Goal: Transaction & Acquisition: Purchase product/service

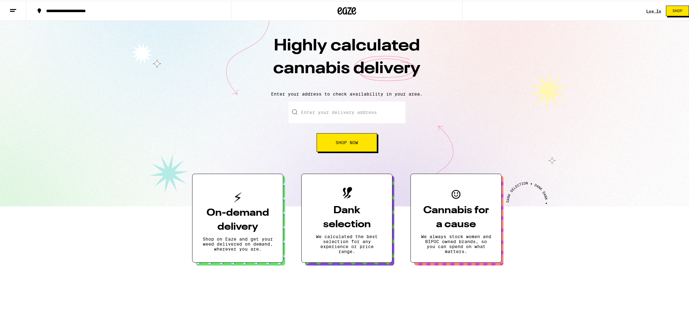
click at [647, 12] on link "Log In" at bounding box center [653, 10] width 15 height 4
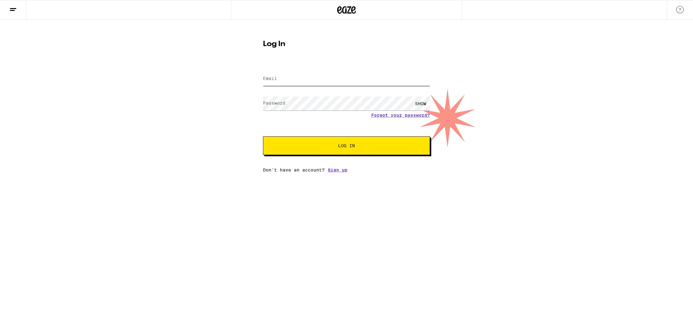
type input "[EMAIL_ADDRESS][DOMAIN_NAME]"
click at [369, 146] on span "Log In" at bounding box center [346, 146] width 117 height 4
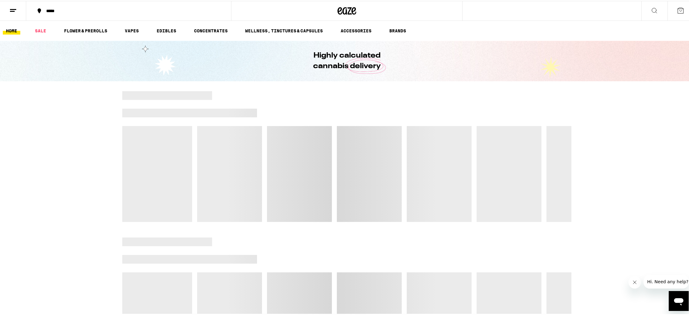
click at [54, 11] on div "*****" at bounding box center [131, 10] width 177 height 4
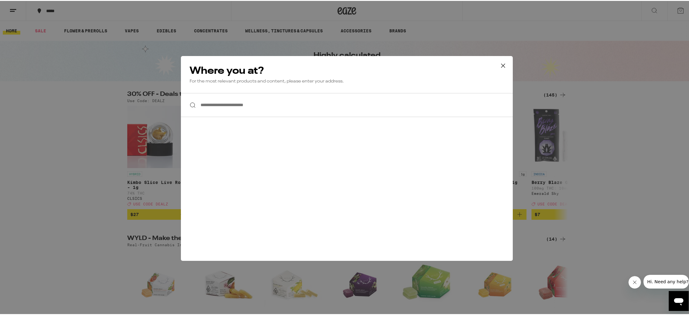
click at [206, 106] on input "**********" at bounding box center [347, 104] width 332 height 24
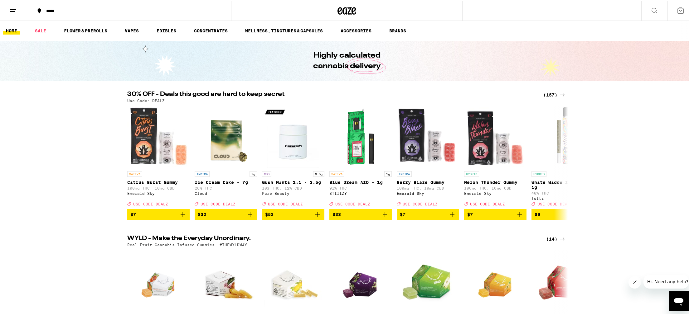
click at [49, 8] on div "*****" at bounding box center [131, 10] width 177 height 4
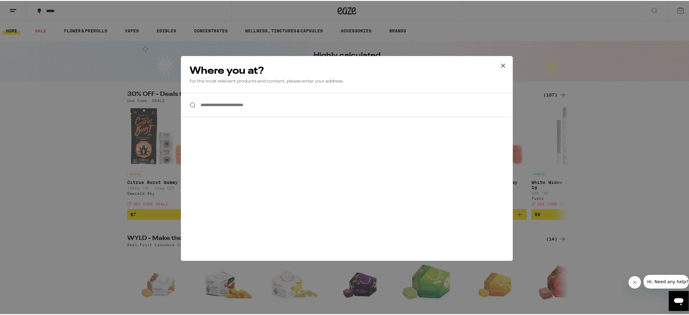
click at [254, 105] on input "**********" at bounding box center [347, 104] width 332 height 24
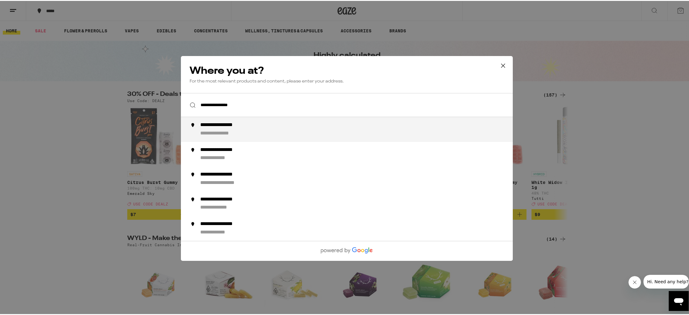
click at [235, 128] on div "**********" at bounding box center [227, 124] width 55 height 7
type input "**********"
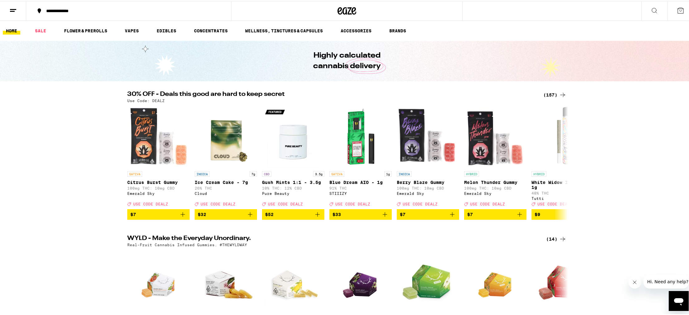
click at [677, 11] on icon at bounding box center [679, 9] width 7 height 7
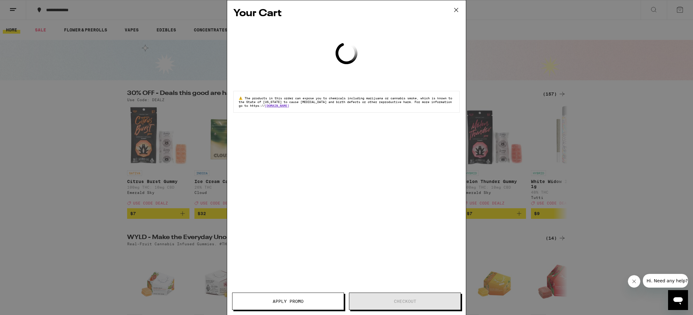
click at [457, 10] on icon at bounding box center [456, 9] width 9 height 9
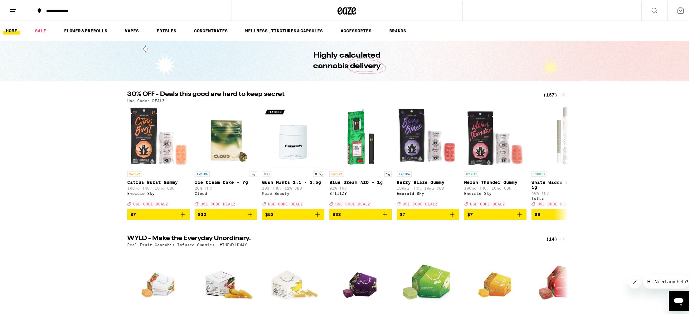
click at [11, 8] on line at bounding box center [13, 8] width 6 height 0
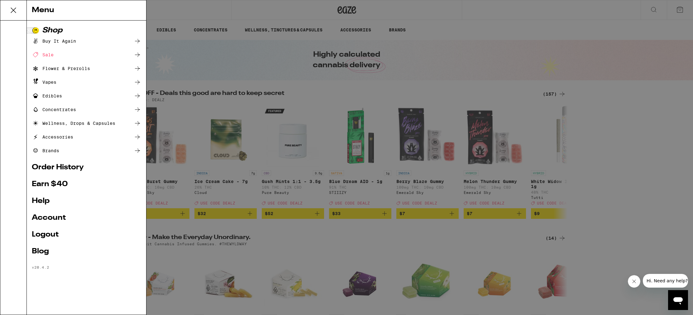
click at [49, 218] on link "Account" at bounding box center [86, 217] width 109 height 7
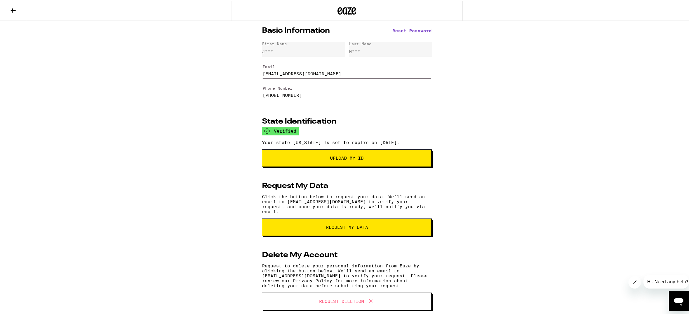
click at [345, 10] on icon at bounding box center [346, 9] width 19 height 11
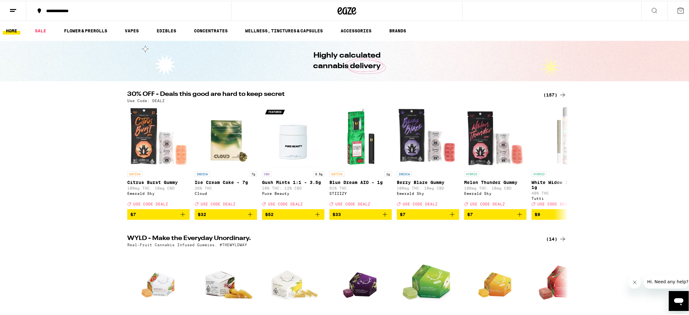
click at [103, 11] on div "**********" at bounding box center [131, 10] width 177 height 4
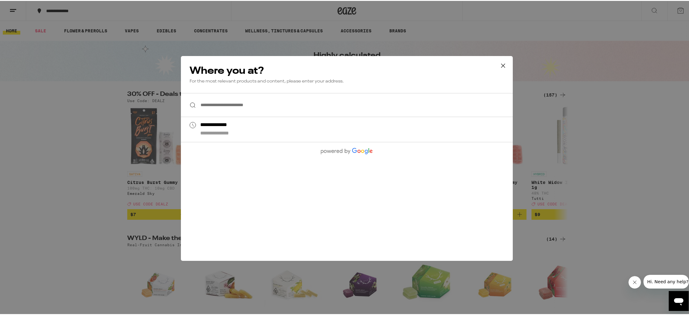
click at [500, 65] on icon at bounding box center [502, 64] width 9 height 9
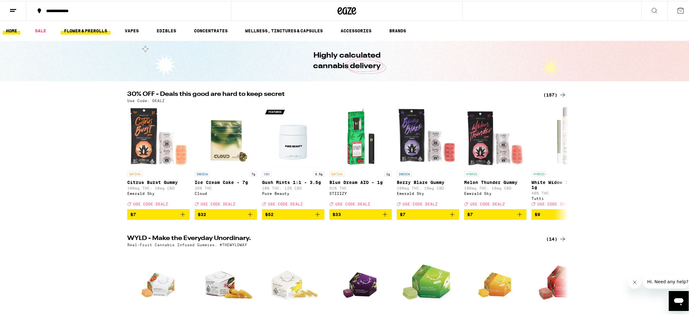
click at [83, 31] on link "FLOWER & PREROLLS" at bounding box center [86, 29] width 50 height 7
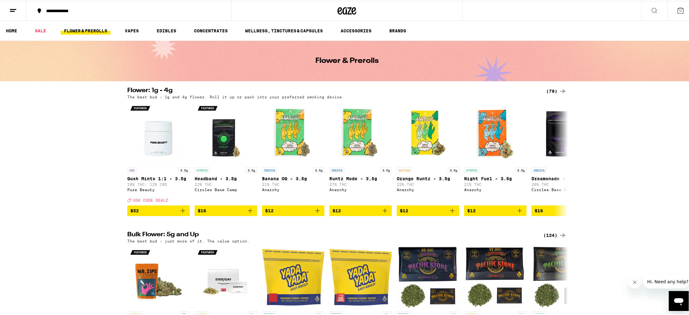
click at [650, 8] on icon at bounding box center [653, 9] width 7 height 7
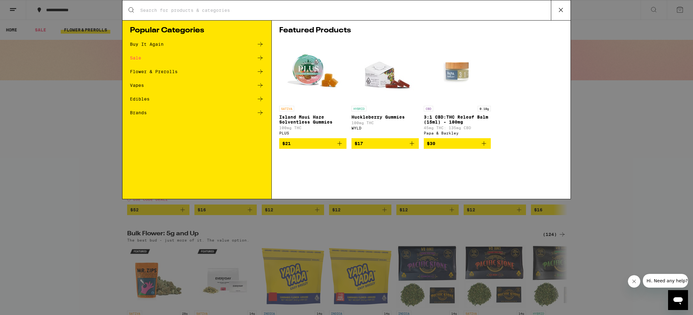
click at [155, 8] on input "Search for Products" at bounding box center [345, 10] width 411 height 6
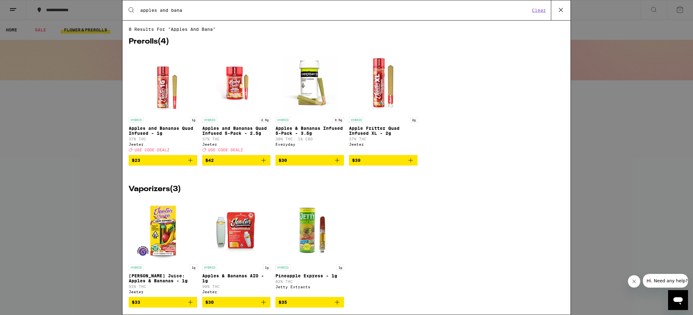
type input "apples and bana"
click at [164, 130] on p "Apples and Bananas Quad Infused - 1g" at bounding box center [163, 131] width 69 height 10
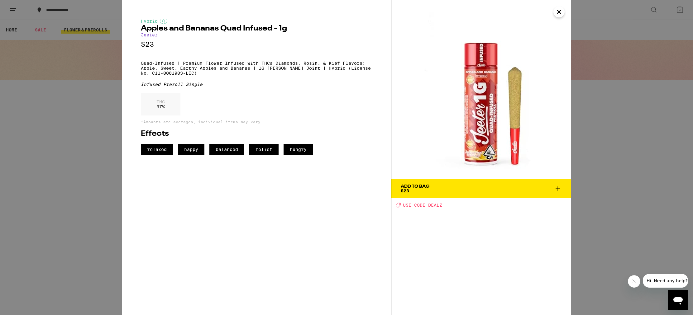
click at [453, 192] on span "Add To Bag $23" at bounding box center [481, 189] width 161 height 9
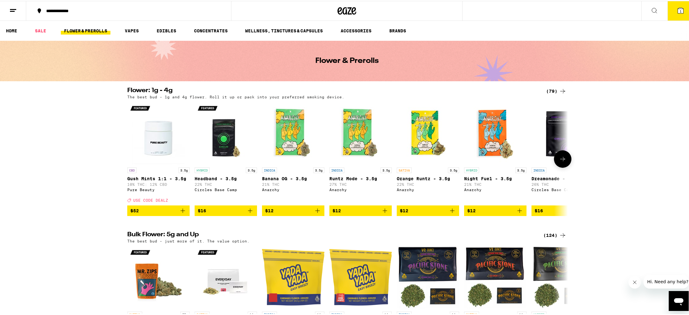
scroll to position [2, 0]
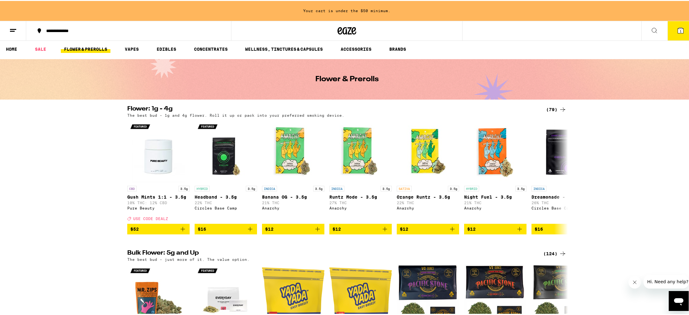
click at [654, 29] on button at bounding box center [654, 30] width 26 height 20
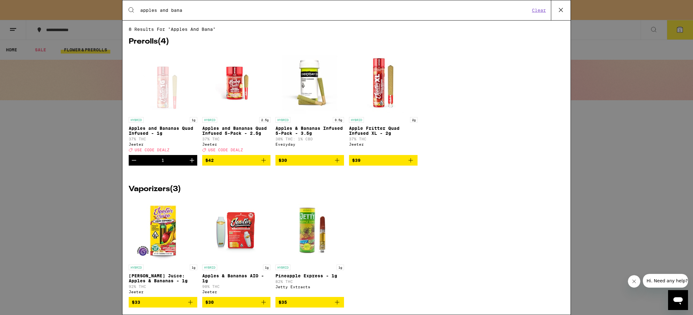
click at [152, 12] on input "apples and bana" at bounding box center [335, 10] width 390 height 6
drag, startPoint x: 212, startPoint y: 14, endPoint x: 175, endPoint y: 9, distance: 37.7
click at [129, 11] on div "Search for Products apples and bana Clear" at bounding box center [347, 10] width 448 height 20
drag, startPoint x: 184, startPoint y: 10, endPoint x: 98, endPoint y: 5, distance: 85.9
click at [98, 5] on div "Search for Products apples and bana Clear 8 results for "apples and bana" Prero…" at bounding box center [346, 157] width 693 height 315
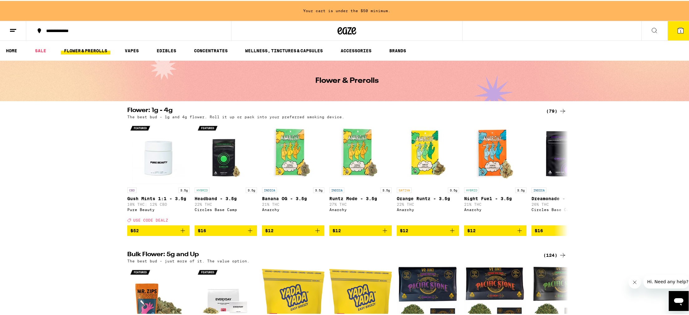
click at [650, 27] on icon at bounding box center [653, 29] width 7 height 7
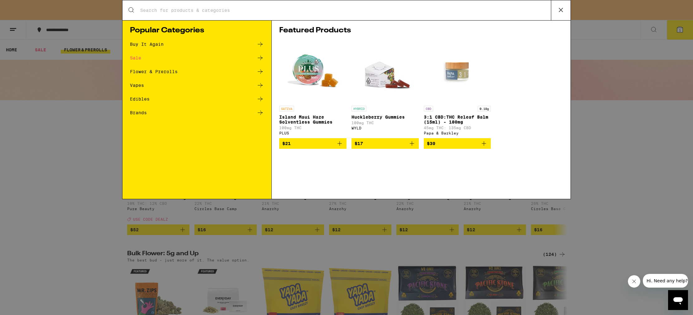
click at [187, 12] on input "Search for Products" at bounding box center [345, 10] width 411 height 6
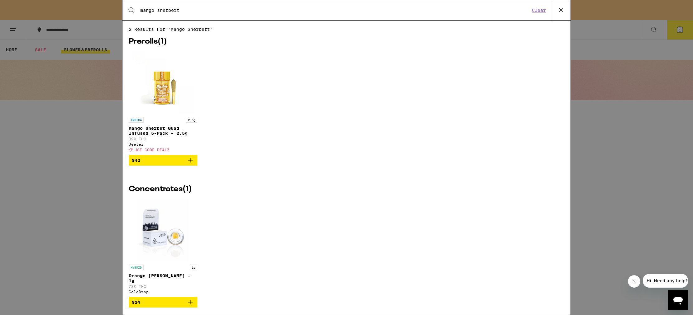
type input "mango sherbert"
click at [157, 136] on p "Mango Sherbet Quad Infused 5-Pack - 2.5g" at bounding box center [163, 131] width 69 height 10
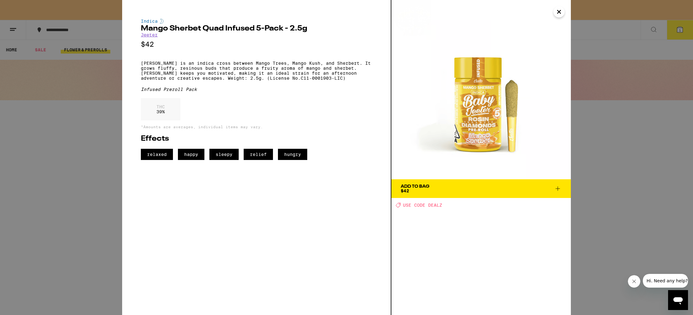
click at [452, 189] on span "Add To Bag $42" at bounding box center [481, 189] width 161 height 9
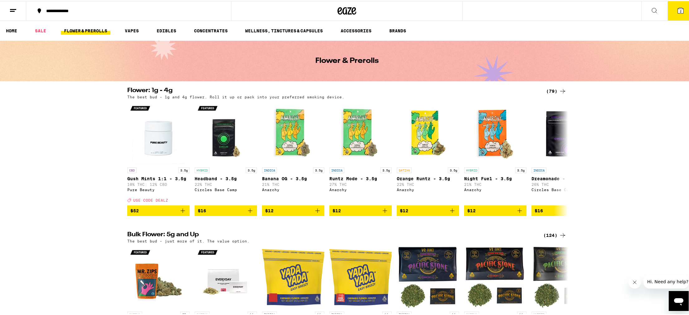
click at [650, 7] on icon at bounding box center [653, 9] width 7 height 7
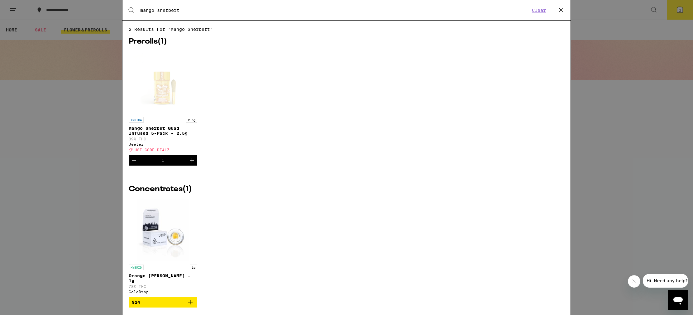
drag, startPoint x: 202, startPoint y: 10, endPoint x: 89, endPoint y: 6, distance: 113.6
click at [89, 6] on div "Search for Products mango sherbert Clear 2 results for "mango sherbert" Preroll…" at bounding box center [346, 157] width 693 height 315
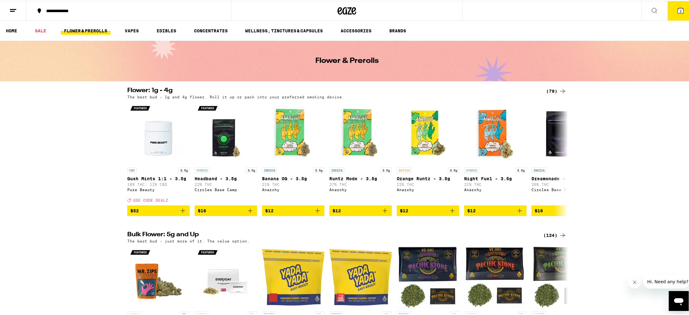
click at [650, 9] on icon at bounding box center [653, 9] width 7 height 7
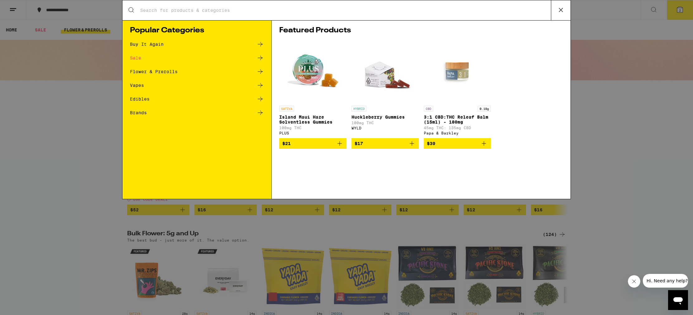
click at [203, 10] on input "Search for Products" at bounding box center [345, 10] width 411 height 6
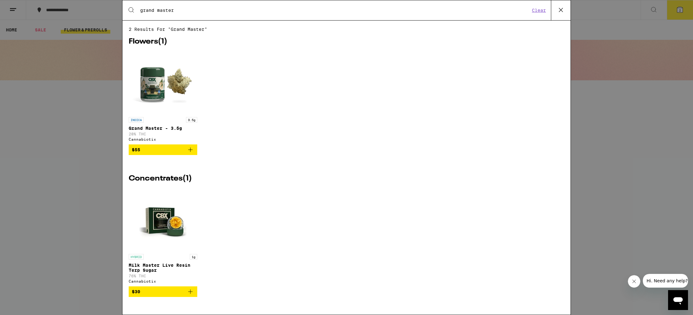
type input "grand master"
click at [152, 89] on img "Open page for Grand Master - 3.5g from Cannabiotix" at bounding box center [163, 83] width 62 height 62
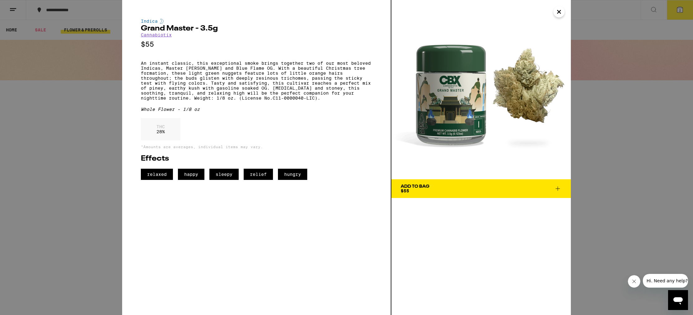
click at [437, 188] on span "Add To Bag $55" at bounding box center [481, 189] width 161 height 9
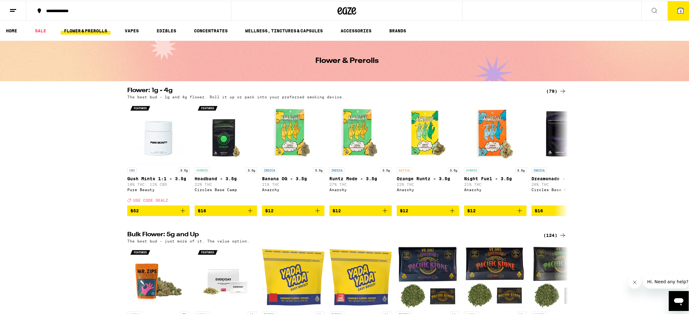
click at [679, 10] on span "3" at bounding box center [680, 10] width 2 height 4
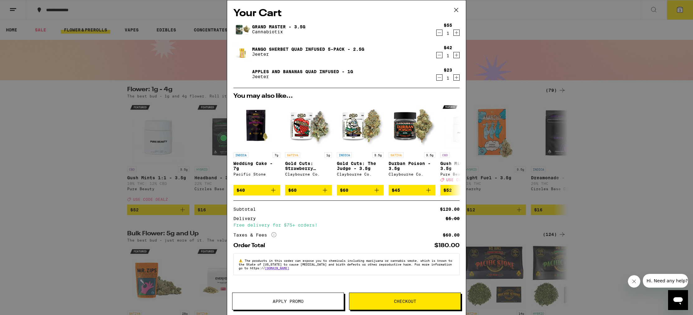
click at [289, 301] on span "Apply Promo" at bounding box center [288, 302] width 31 height 4
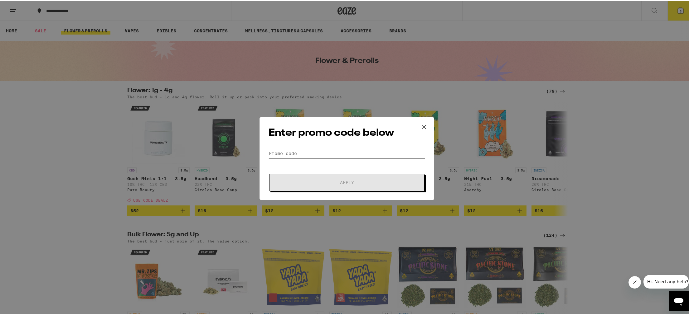
click at [302, 155] on input "Promo Code" at bounding box center [346, 152] width 156 height 9
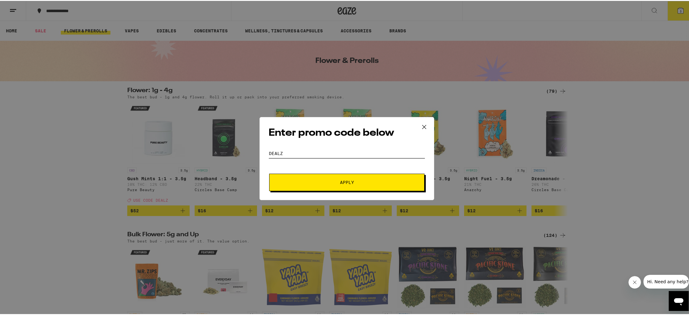
type input "dealz"
click at [342, 180] on span "Apply" at bounding box center [347, 182] width 14 height 4
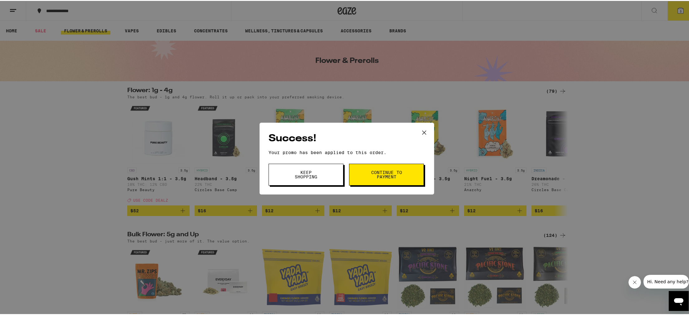
click at [386, 172] on span "Continue to payment" at bounding box center [386, 174] width 32 height 9
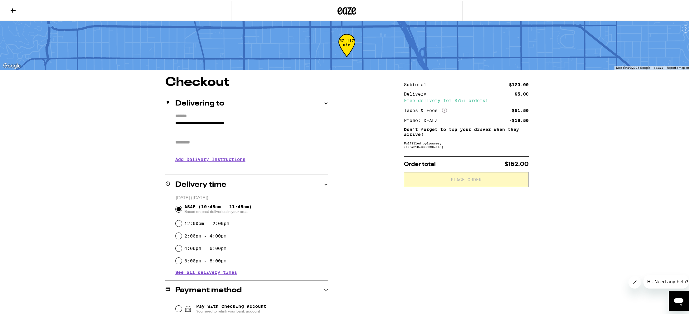
click at [195, 142] on input "Apt/Suite" at bounding box center [251, 141] width 153 height 15
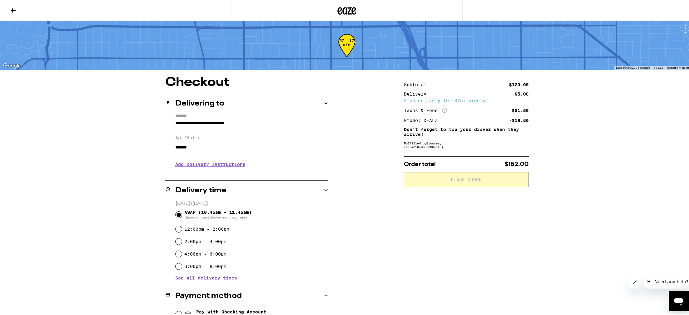
type input "*******"
click at [233, 166] on h3 "Add Delivery Instructions" at bounding box center [251, 163] width 153 height 14
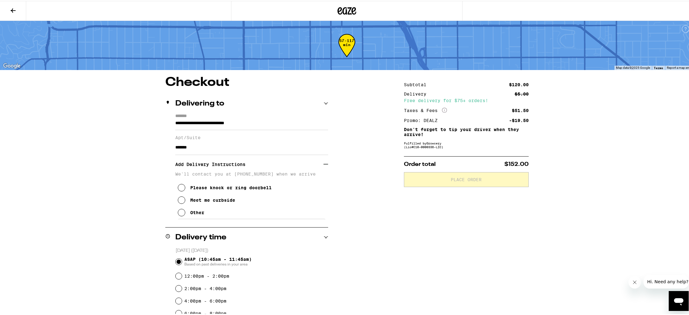
click at [178, 215] on icon at bounding box center [181, 211] width 7 height 7
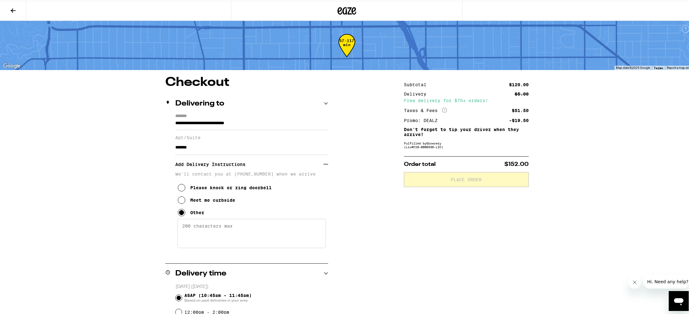
click at [209, 230] on textarea "Enter any other delivery instructions you want driver to know" at bounding box center [251, 232] width 148 height 29
click at [211, 240] on textarea "Enter any other delivery instructions you want driver to know" at bounding box center [251, 232] width 148 height 29
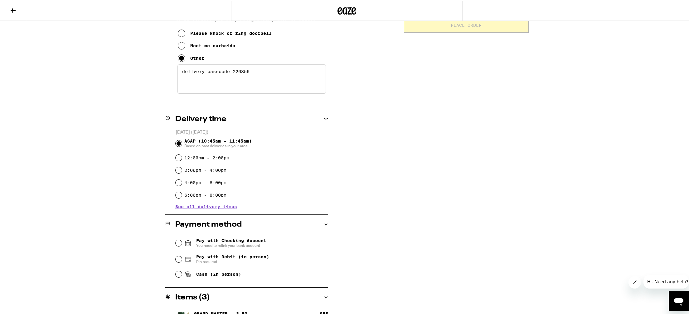
scroll to position [214, 0]
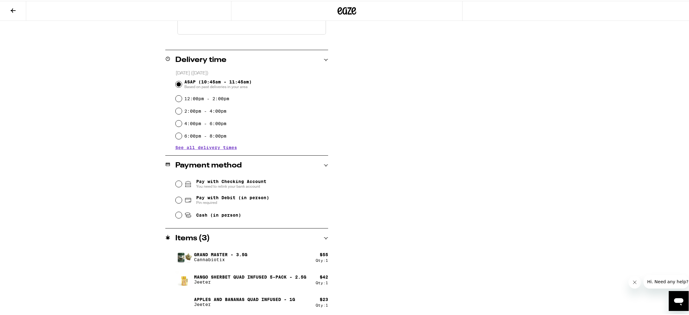
type textarea "delivery passcode 226856"
click at [176, 183] on input "Pay with Checking Account You need to relink your bank account" at bounding box center [179, 183] width 6 height 6
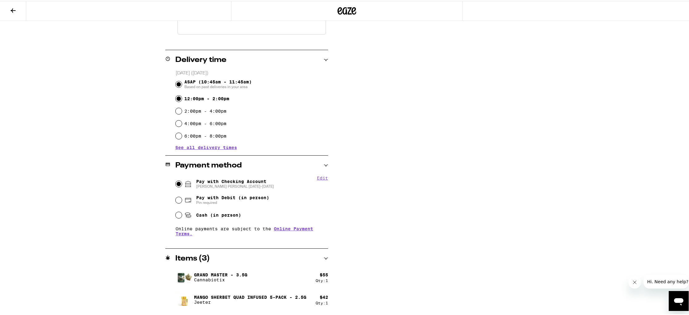
click at [176, 100] on input "12:00pm - 2:00pm" at bounding box center [179, 98] width 6 height 6
radio input "true"
click at [176, 84] on input "ASAP (10:45am - 11:45am) Based on past deliveries in your area" at bounding box center [179, 83] width 6 height 6
radio input "true"
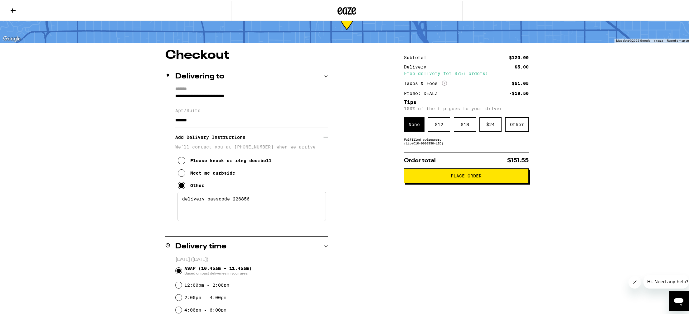
scroll to position [26, 0]
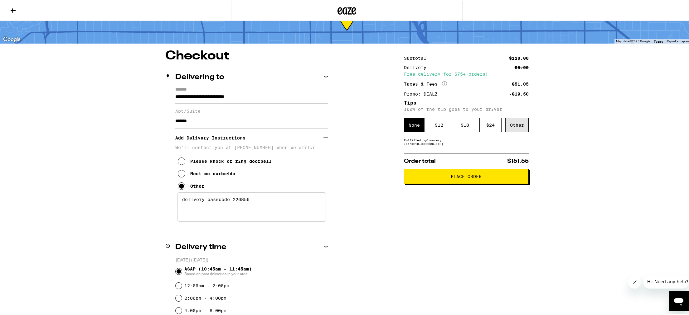
click at [513, 126] on div "Other" at bounding box center [516, 124] width 23 height 14
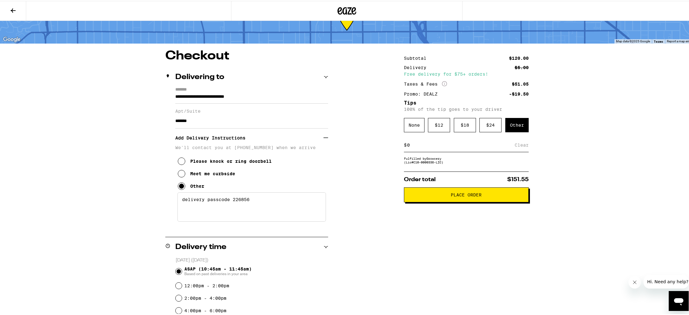
click at [420, 146] on input at bounding box center [461, 145] width 108 height 6
drag, startPoint x: 420, startPoint y: 146, endPoint x: 377, endPoint y: 147, distance: 43.3
click at [378, 147] on div "**********" at bounding box center [346, 286] width 449 height 474
type input "5"
click at [466, 196] on span "Place Order" at bounding box center [465, 194] width 31 height 4
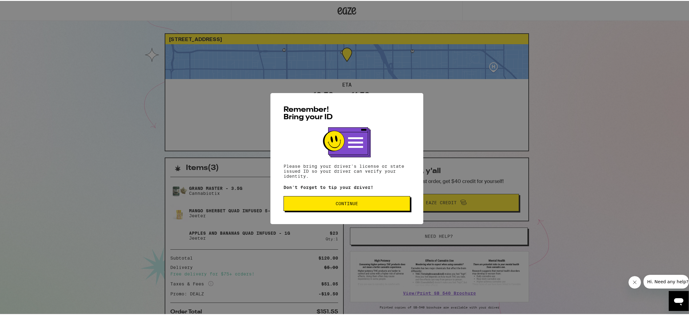
click at [339, 205] on span "Continue" at bounding box center [346, 203] width 22 height 4
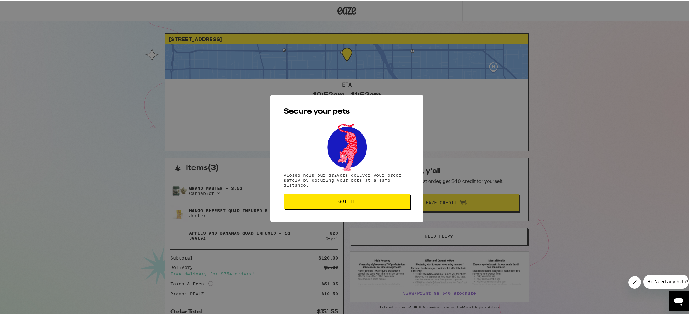
click at [339, 206] on button "Got it" at bounding box center [346, 200] width 127 height 15
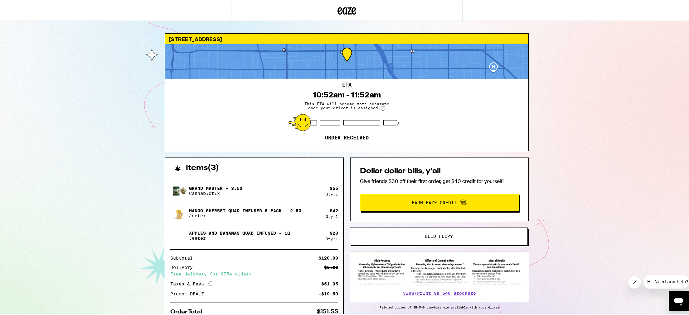
click at [424, 201] on span "Earn Eaze Credit" at bounding box center [433, 202] width 45 height 4
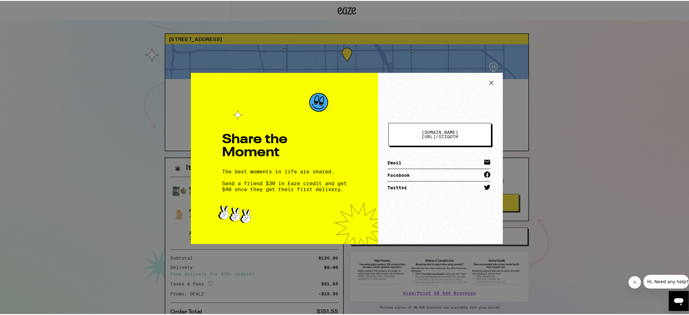
click at [488, 81] on icon at bounding box center [490, 81] width 9 height 9
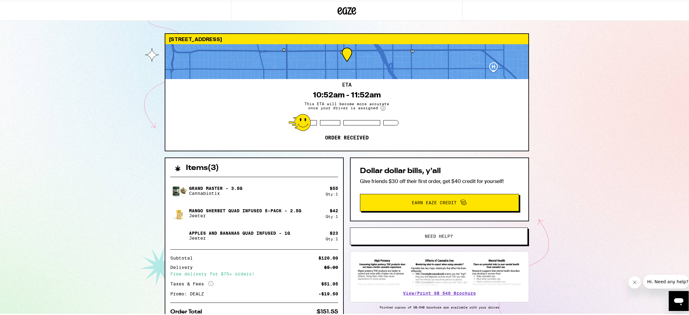
click at [348, 9] on icon at bounding box center [346, 9] width 19 height 11
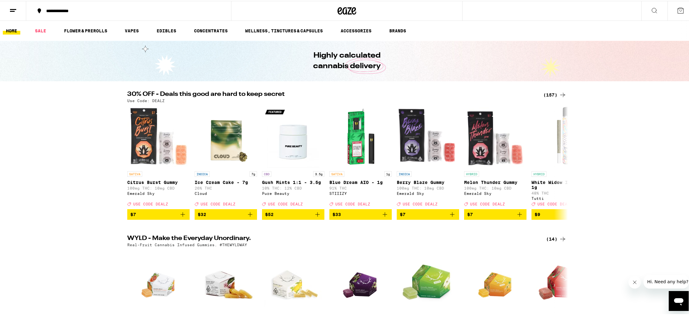
click at [12, 7] on icon at bounding box center [12, 9] width 7 height 7
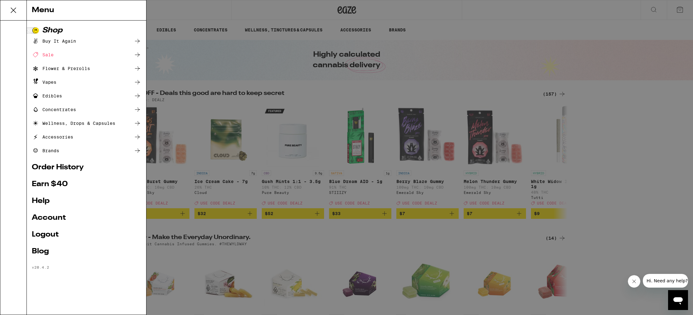
click at [35, 166] on link "Order History" at bounding box center [86, 167] width 109 height 7
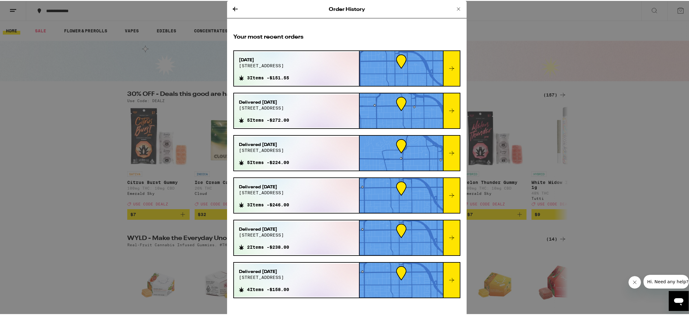
click at [450, 68] on icon at bounding box center [451, 67] width 7 height 7
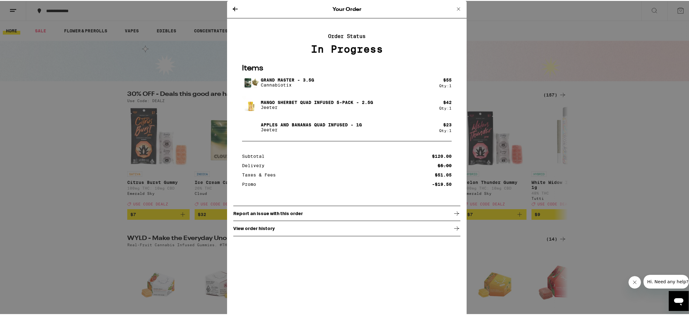
click at [231, 6] on icon at bounding box center [234, 7] width 7 height 7
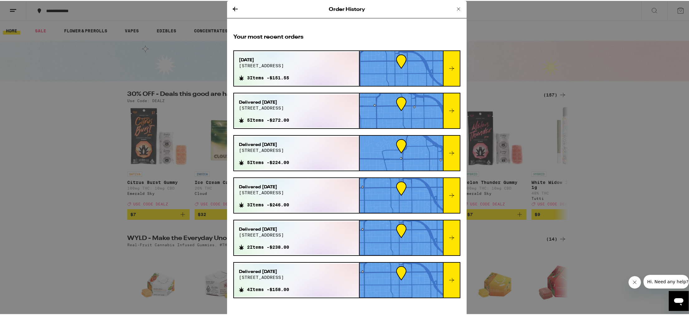
click at [509, 12] on div "Order History Your most recent orders [DATE] [STREET_ADDRESS] 3 Items - $151.55…" at bounding box center [346, 157] width 693 height 315
click at [455, 9] on icon at bounding box center [458, 7] width 7 height 7
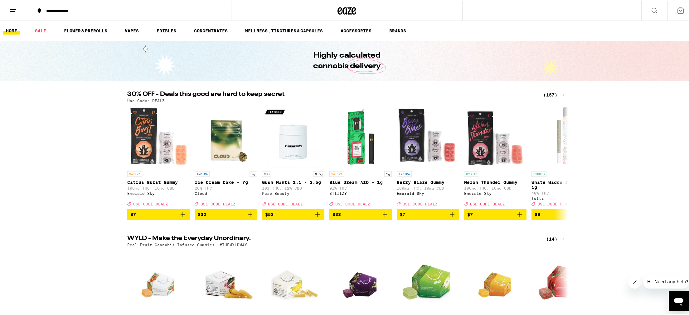
click at [344, 8] on icon at bounding box center [346, 9] width 19 height 11
